Goal: Transaction & Acquisition: Download file/media

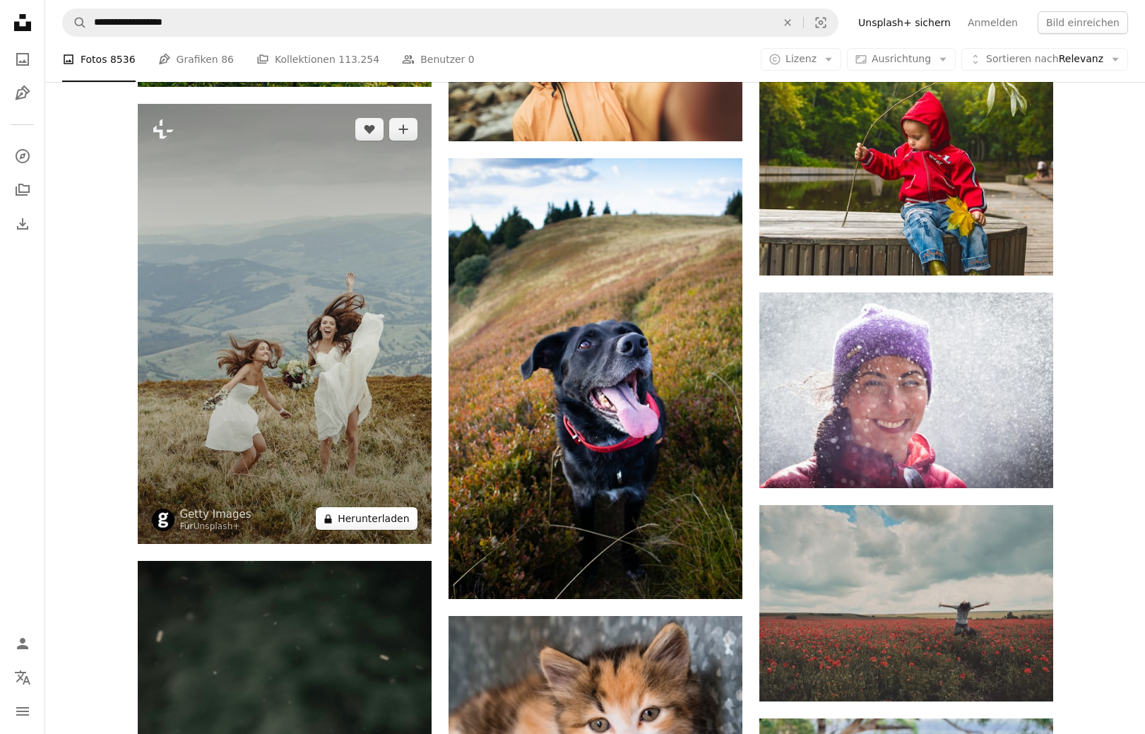
scroll to position [33561, 0]
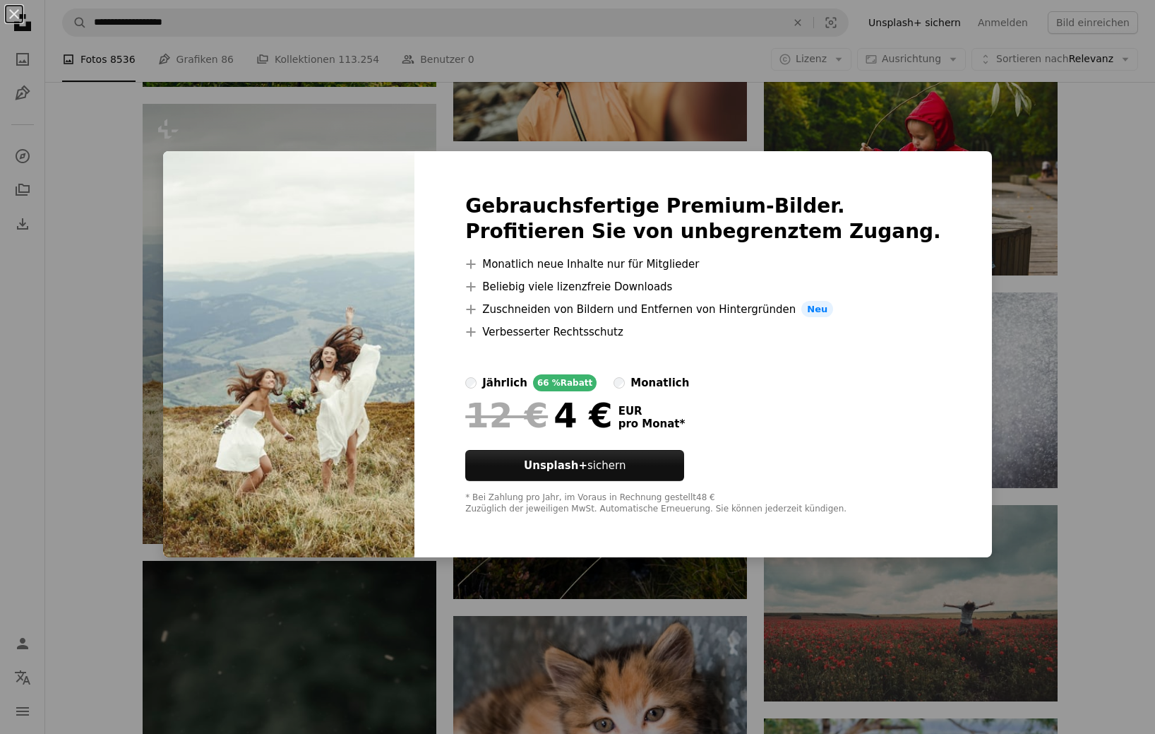
click at [1085, 179] on div "An X shape Gebrauchsfertige Premium-Bilder. Profitieren Sie von unbegrenztem Zu…" at bounding box center [577, 367] width 1155 height 734
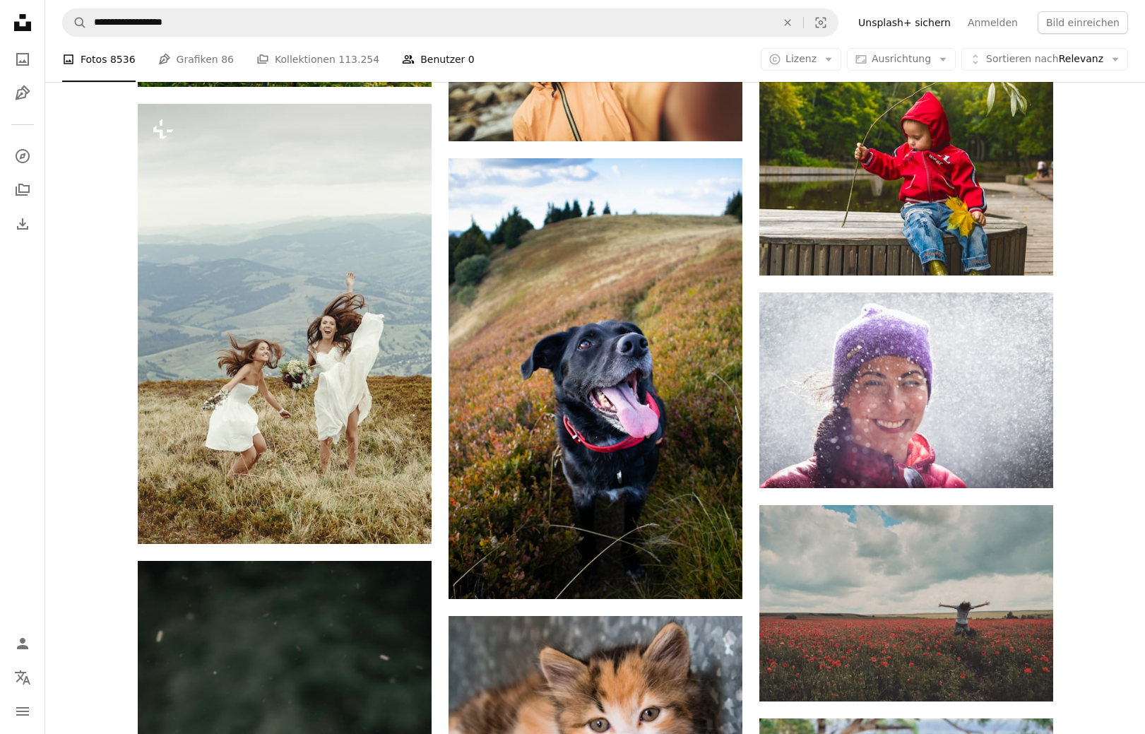
click at [430, 57] on link "People Benutzer 0" at bounding box center [438, 59] width 73 height 45
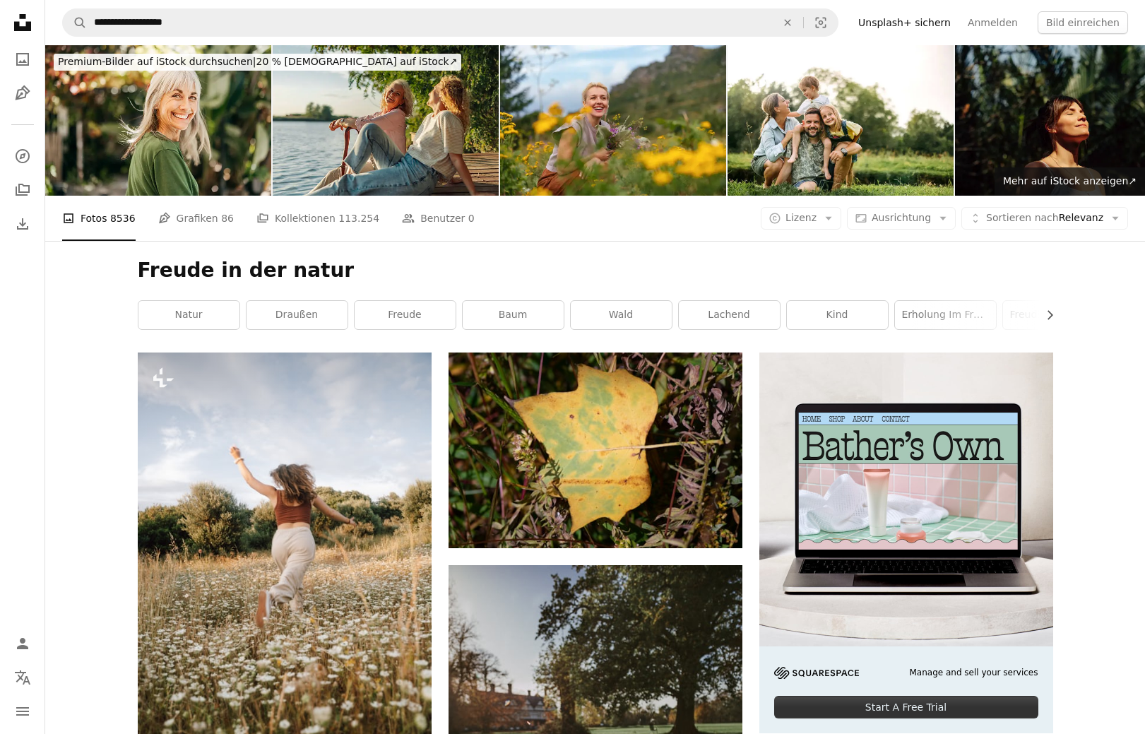
scroll to position [33561, 0]
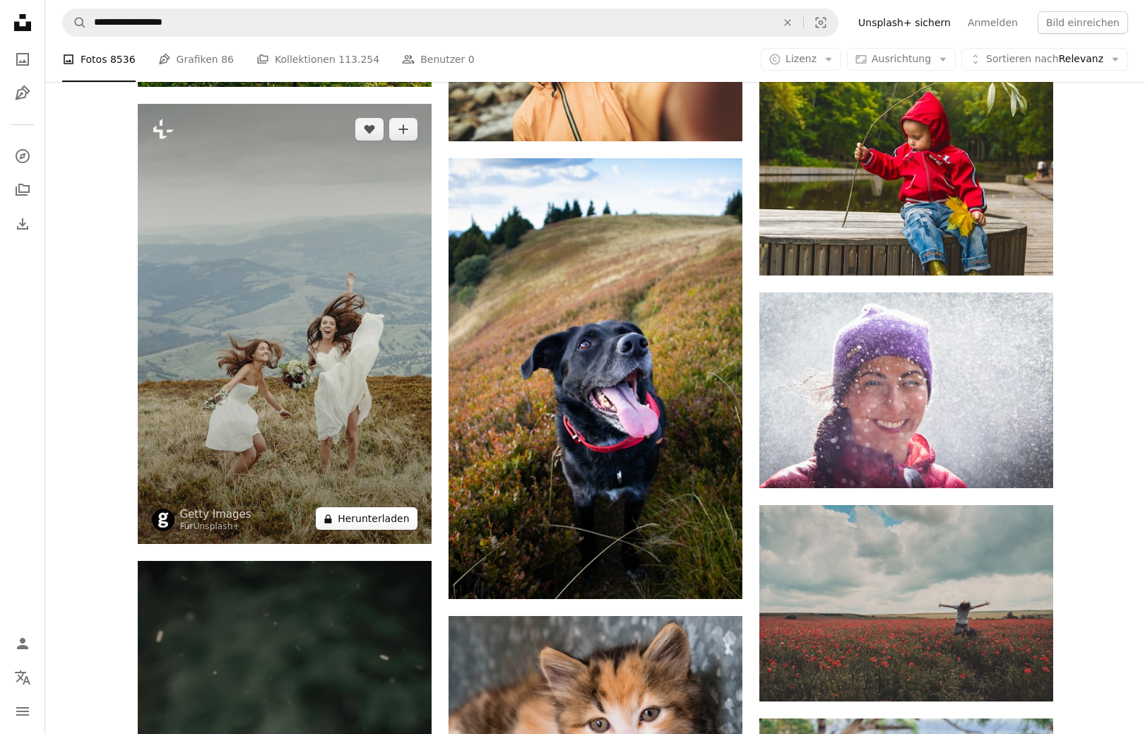
click at [371, 514] on button "A lock Herunterladen" at bounding box center [366, 518] width 101 height 23
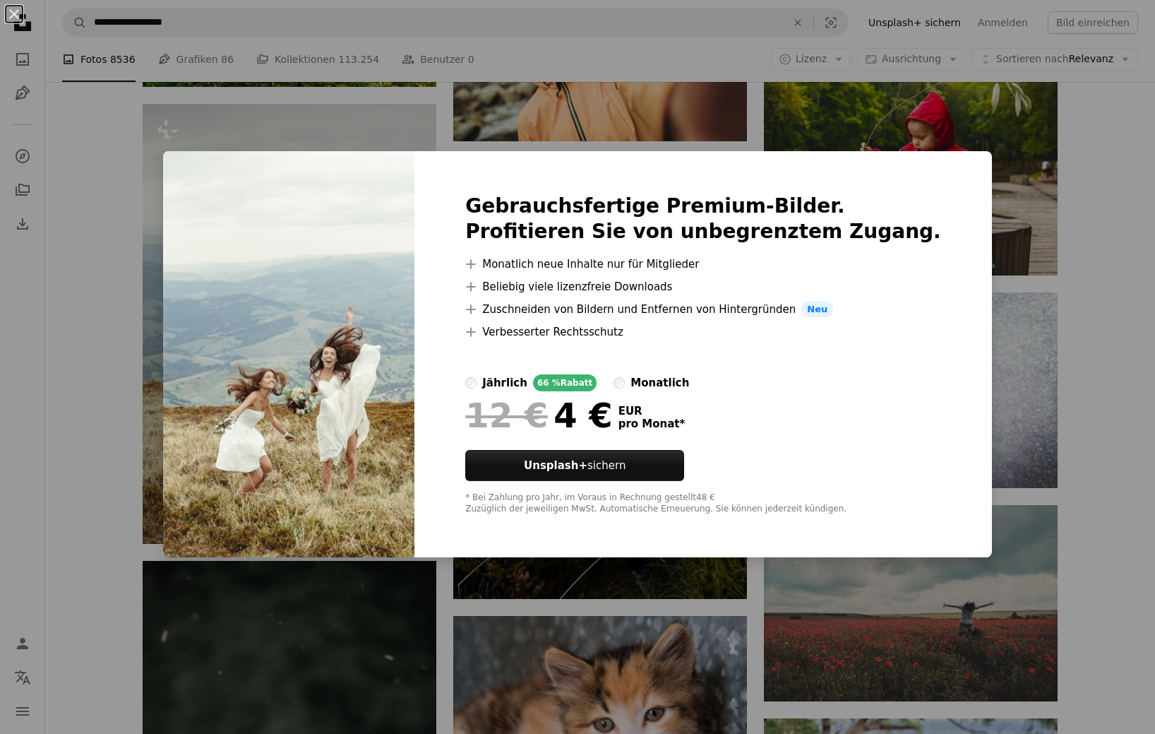
click at [101, 207] on div "An X shape Gebrauchsfertige Premium-Bilder. Profitieren Sie von unbegrenztem Zu…" at bounding box center [577, 367] width 1155 height 734
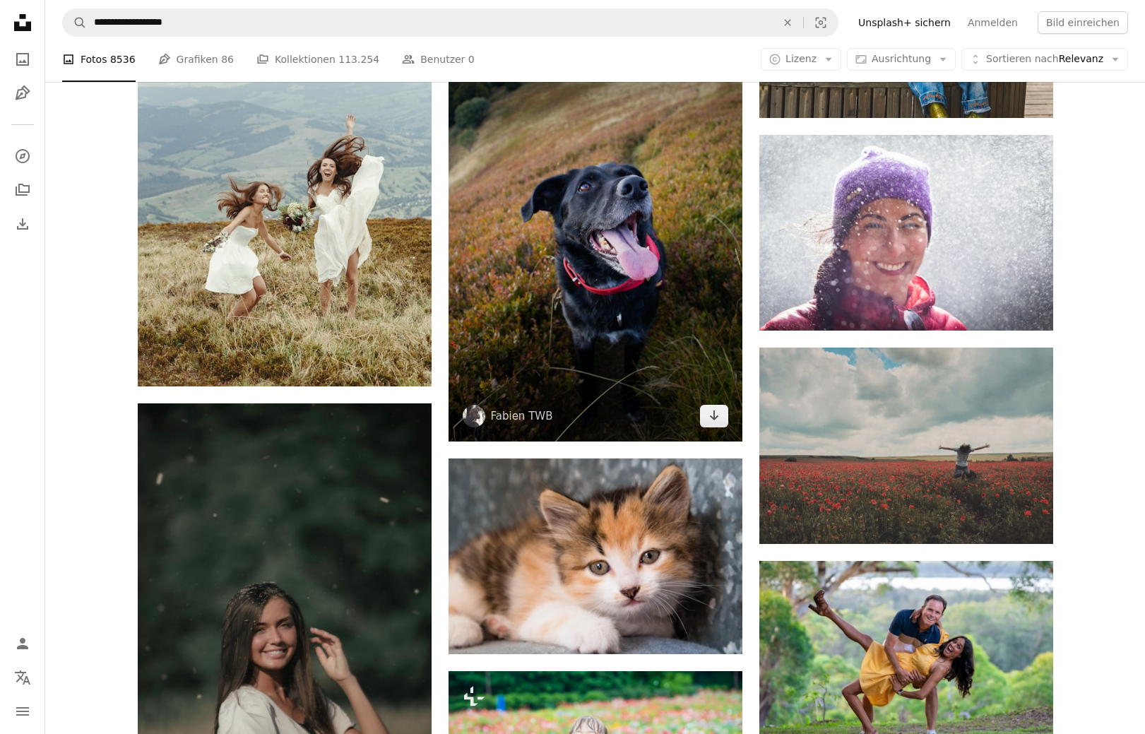
scroll to position [33722, 0]
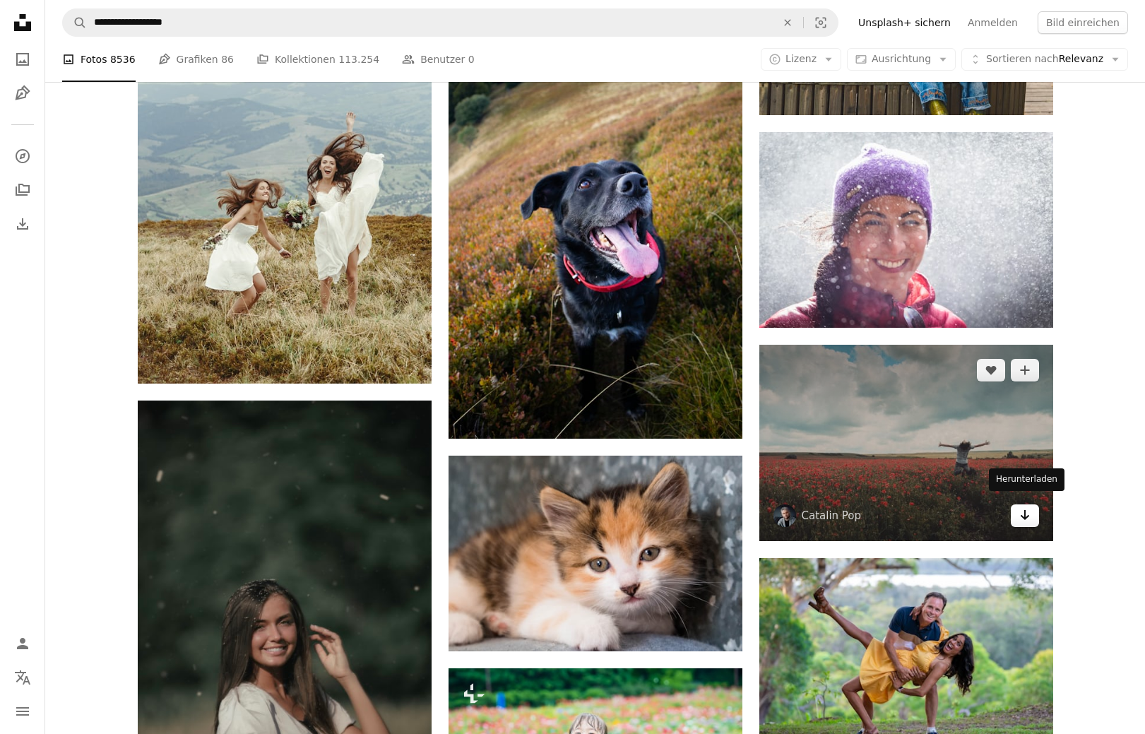
click at [1021, 510] on icon "Herunterladen" at bounding box center [1024, 515] width 9 height 10
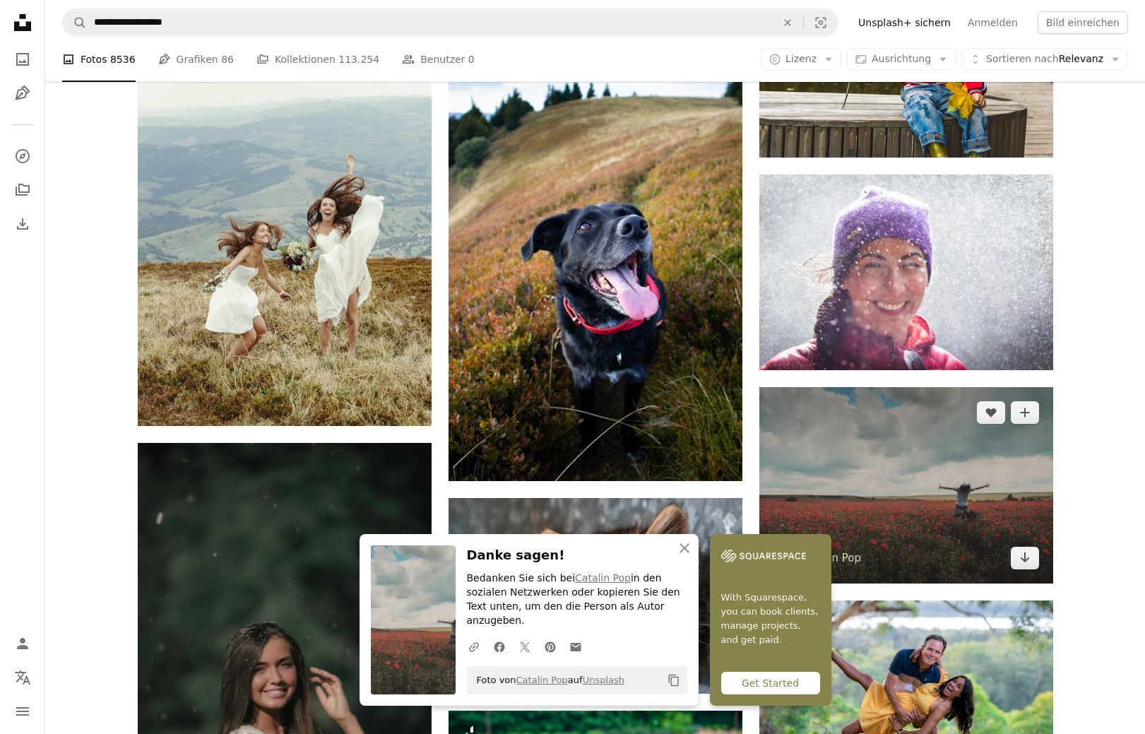
scroll to position [33517, 0]
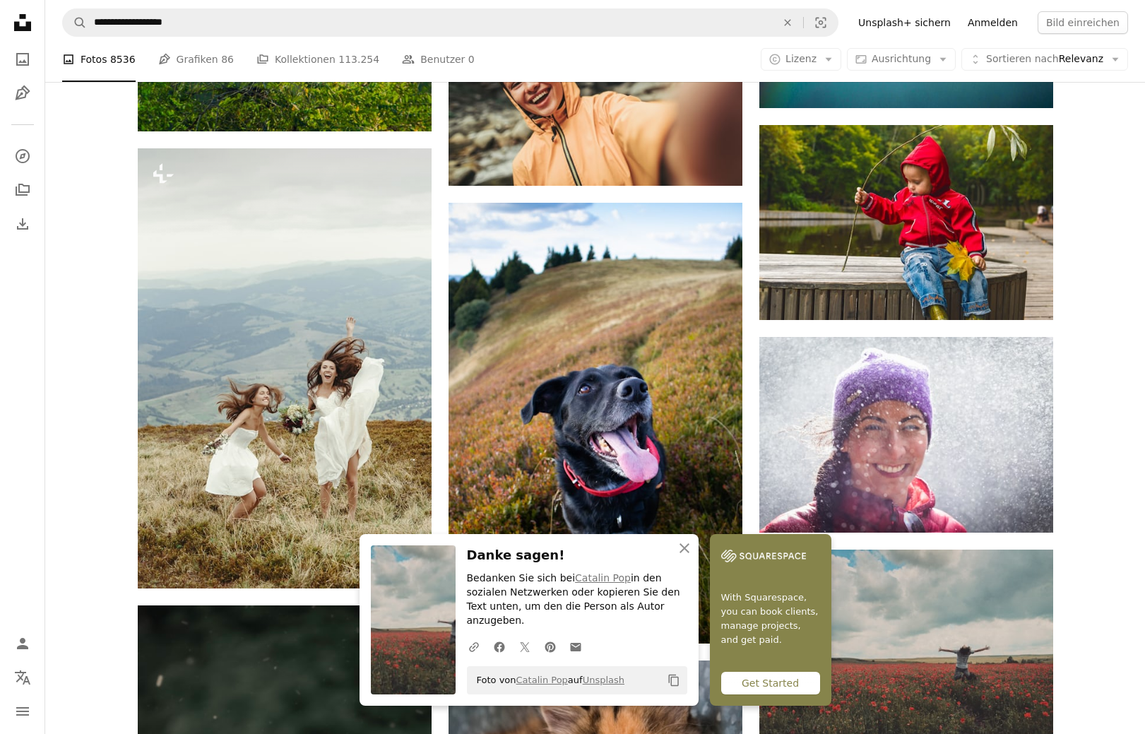
click at [1002, 17] on link "Anmelden" at bounding box center [992, 22] width 67 height 23
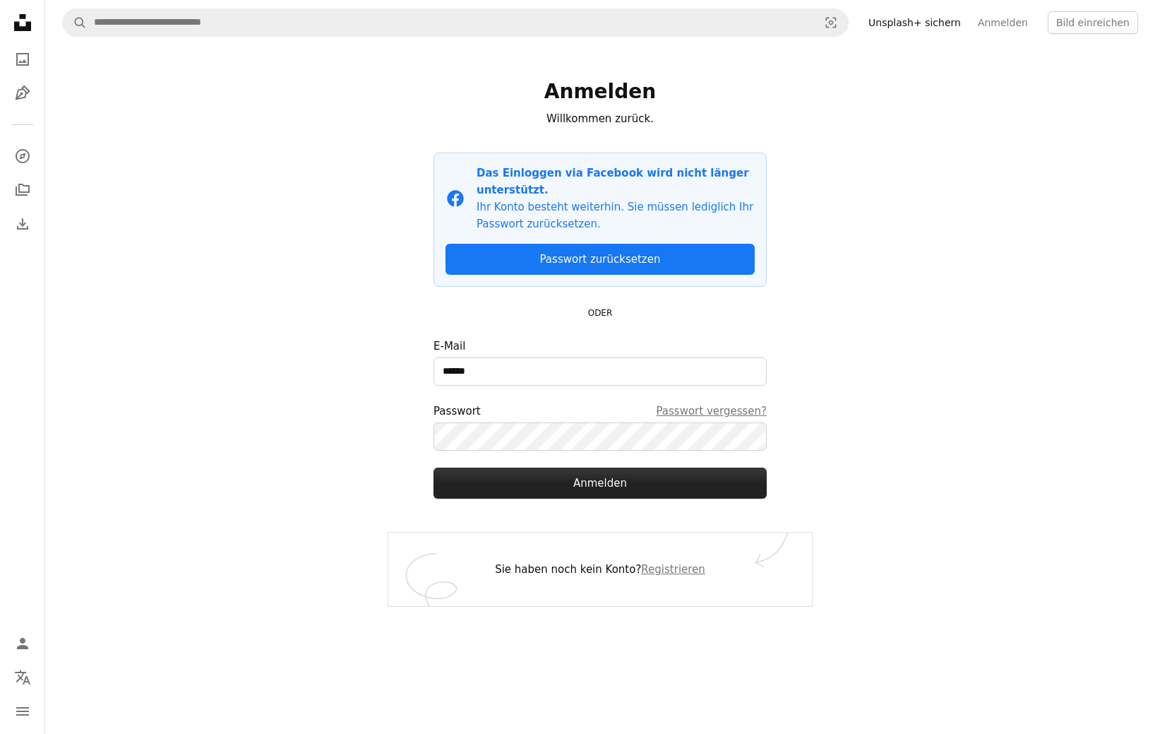
click at [534, 477] on button "Anmelden" at bounding box center [600, 482] width 333 height 31
click at [590, 484] on button "Anmelden" at bounding box center [600, 482] width 333 height 31
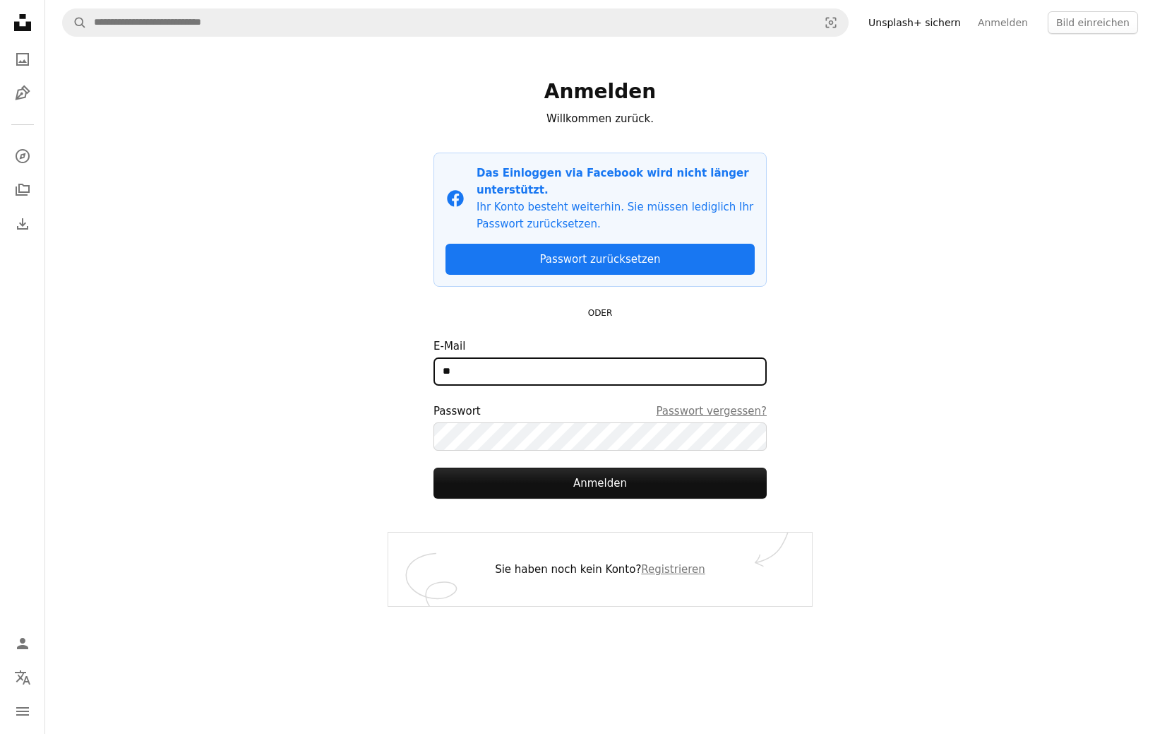
type input "*"
type input "**********"
click at [600, 482] on button "Anmelden" at bounding box center [600, 482] width 333 height 31
